Goal: Navigation & Orientation: Find specific page/section

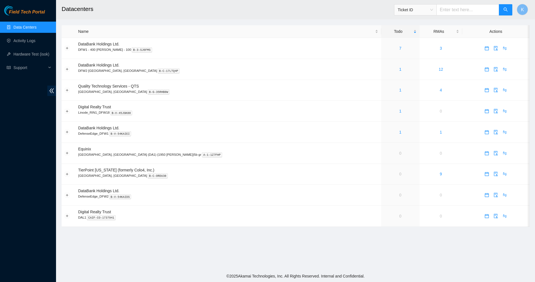
click at [285, 9] on h2 "Datacenters" at bounding box center [245, 9] width 367 height 18
